Goal: Find specific page/section: Find specific page/section

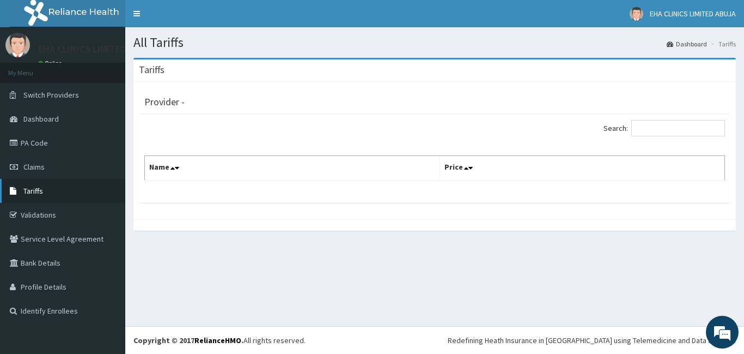
click at [34, 190] on span "Tariffs" at bounding box center [33, 191] width 20 height 10
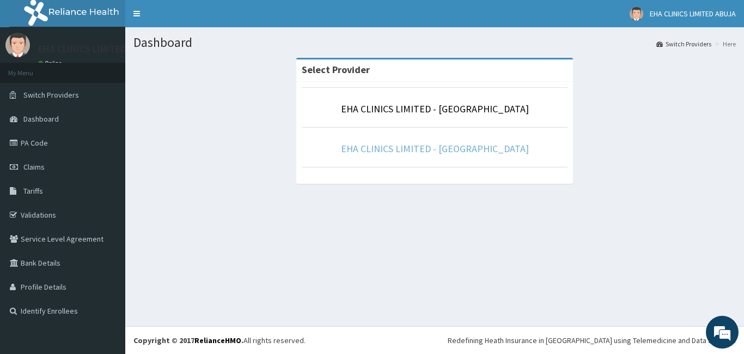
click at [454, 145] on link "EHA CLINICS LIMITED - KANO" at bounding box center [435, 148] width 188 height 13
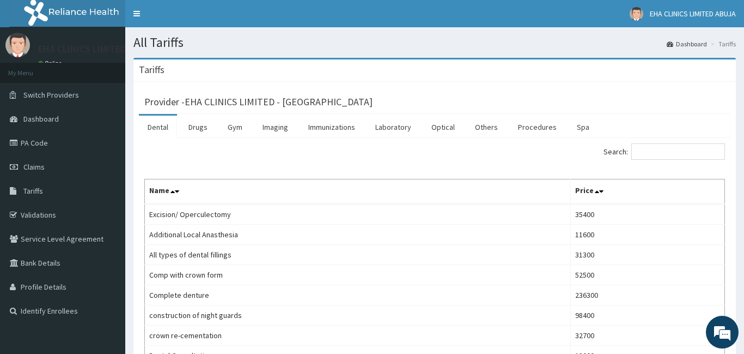
click at [399, 127] on link "Laboratory" at bounding box center [393, 127] width 53 height 23
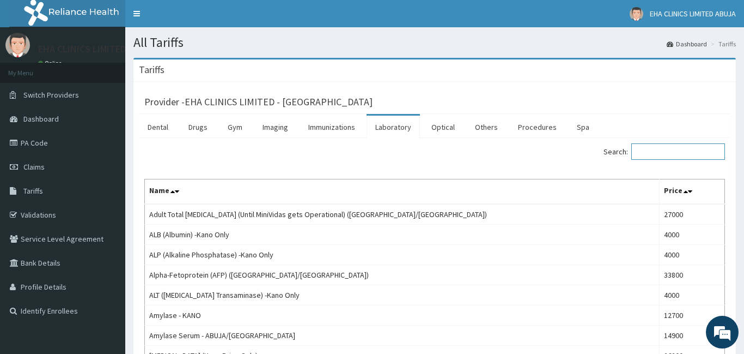
click at [658, 151] on input "Search:" at bounding box center [678, 151] width 94 height 16
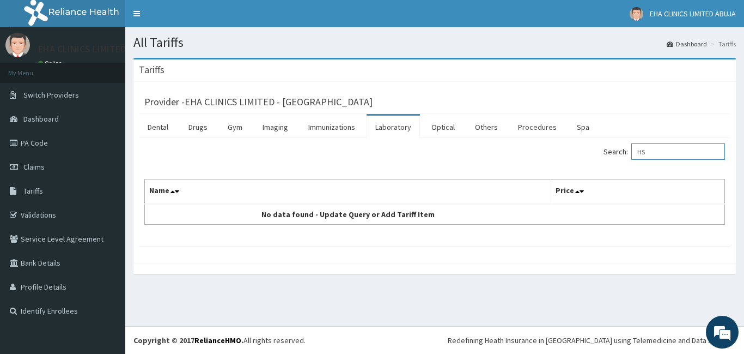
type input "H"
type input "r"
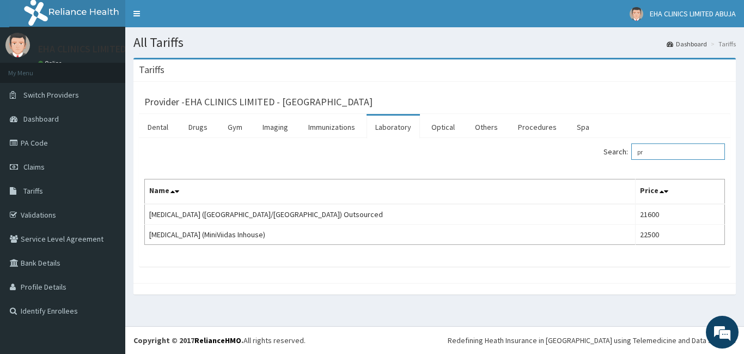
type input "p"
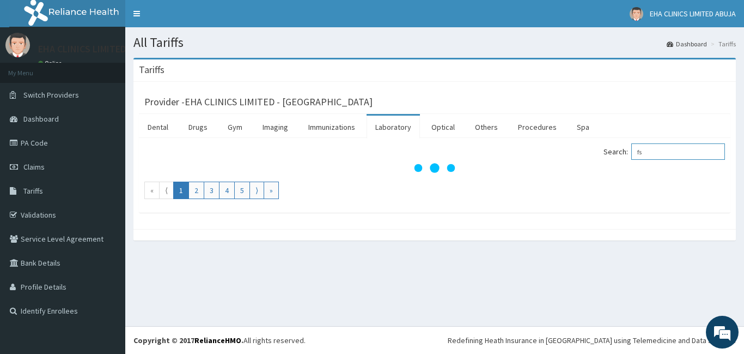
type input "f"
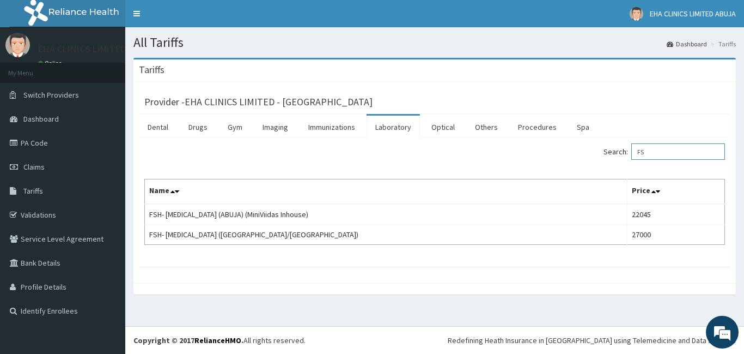
type input "F"
type input "T"
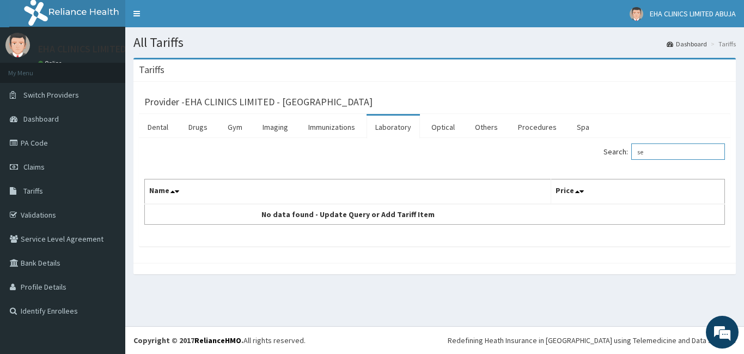
type input "s"
type input "analy"
click at [43, 141] on link "PA Code" at bounding box center [62, 143] width 125 height 24
